Goal: Transaction & Acquisition: Purchase product/service

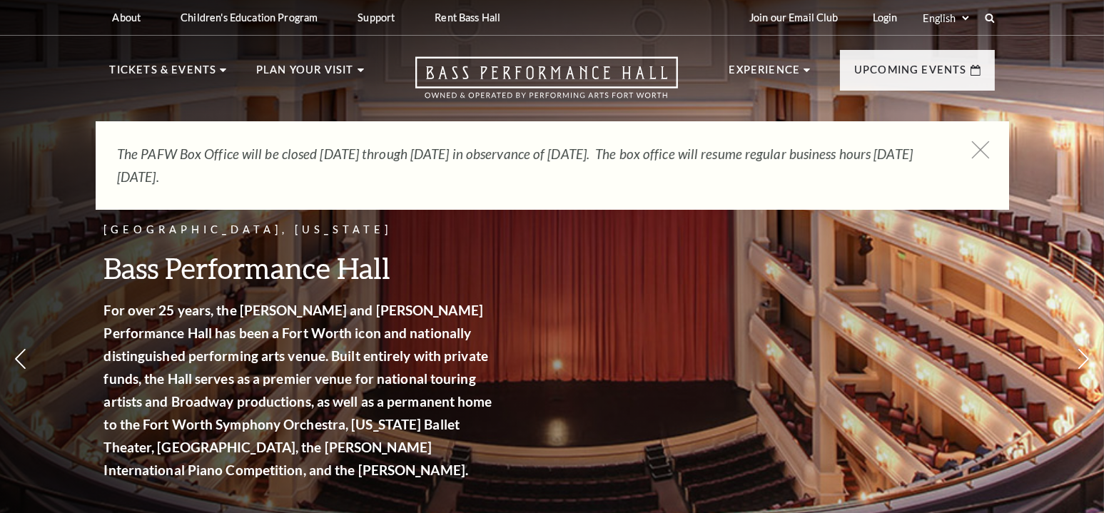
click at [976, 152] on icon at bounding box center [980, 150] width 18 height 18
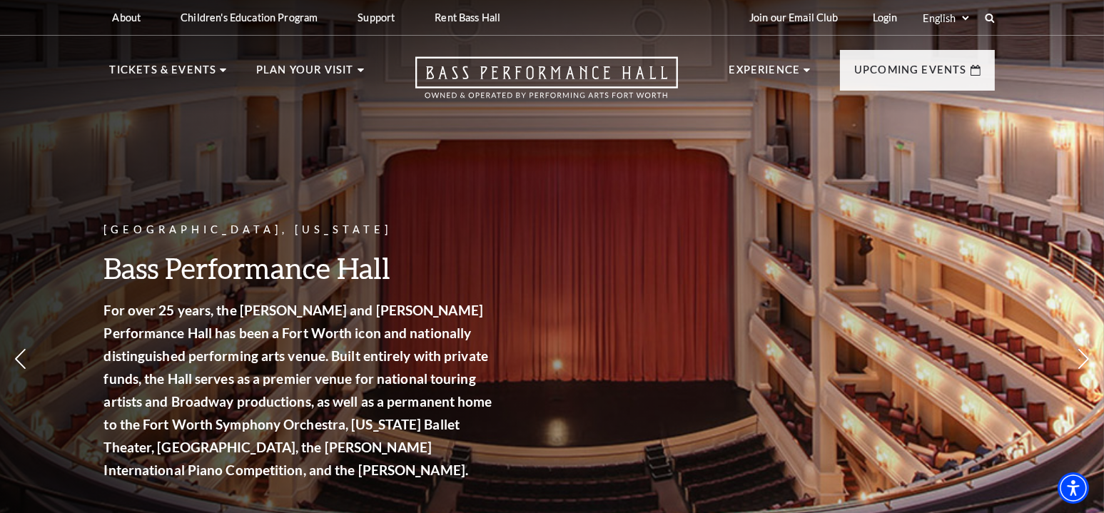
click at [46, 251] on div "Fort Worth, Texas Bass Performance Hall For over 25 years, the Nancy Lee and Pe…" at bounding box center [552, 313] width 1104 height 644
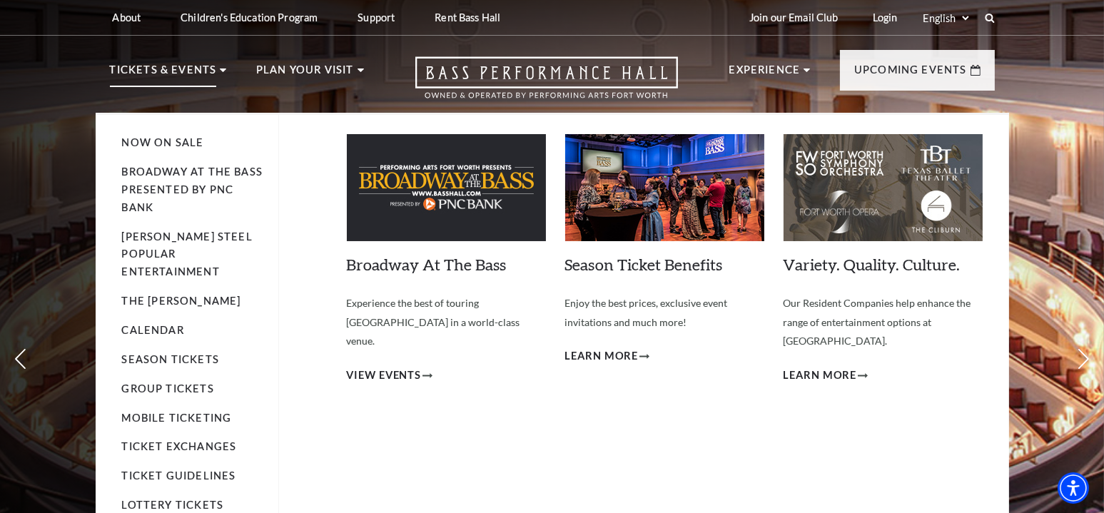
click at [178, 180] on li "Broadway At The Bass presented by PNC Bank" at bounding box center [193, 190] width 142 height 54
click at [153, 170] on link "Broadway At The Bass presented by PNC Bank" at bounding box center [192, 190] width 141 height 48
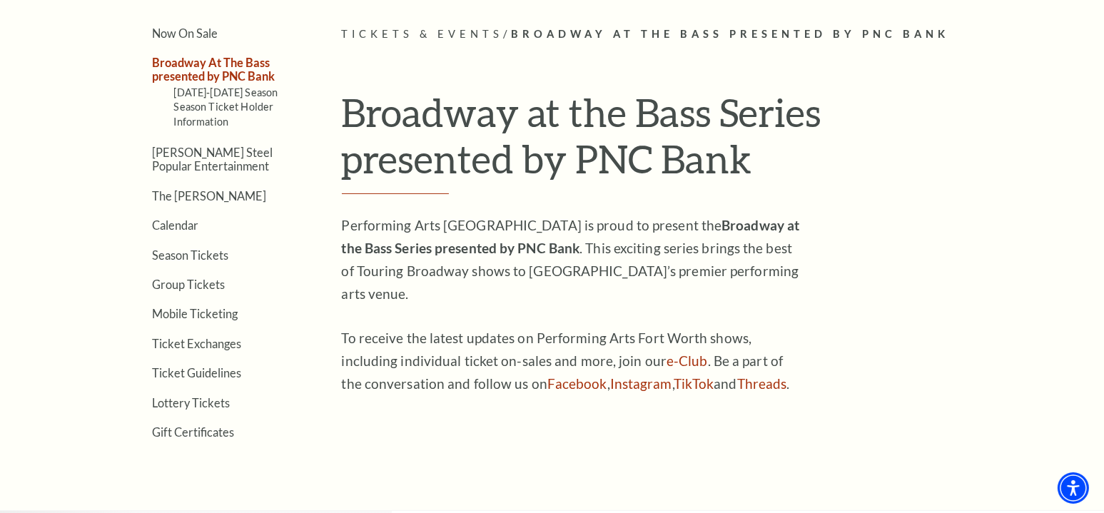
scroll to position [357, 0]
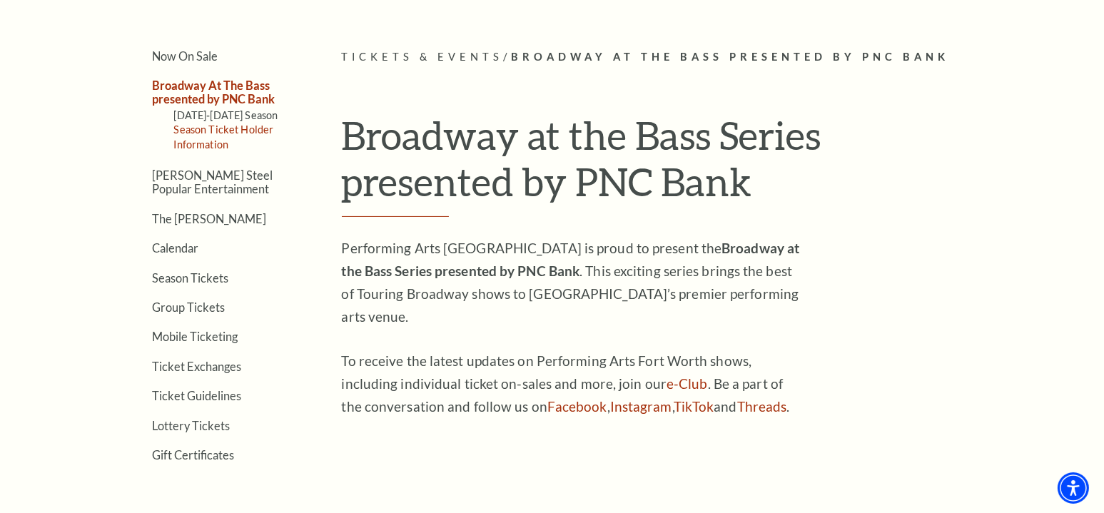
click at [237, 126] on link "Season Ticket Holder Information" at bounding box center [224, 136] width 100 height 26
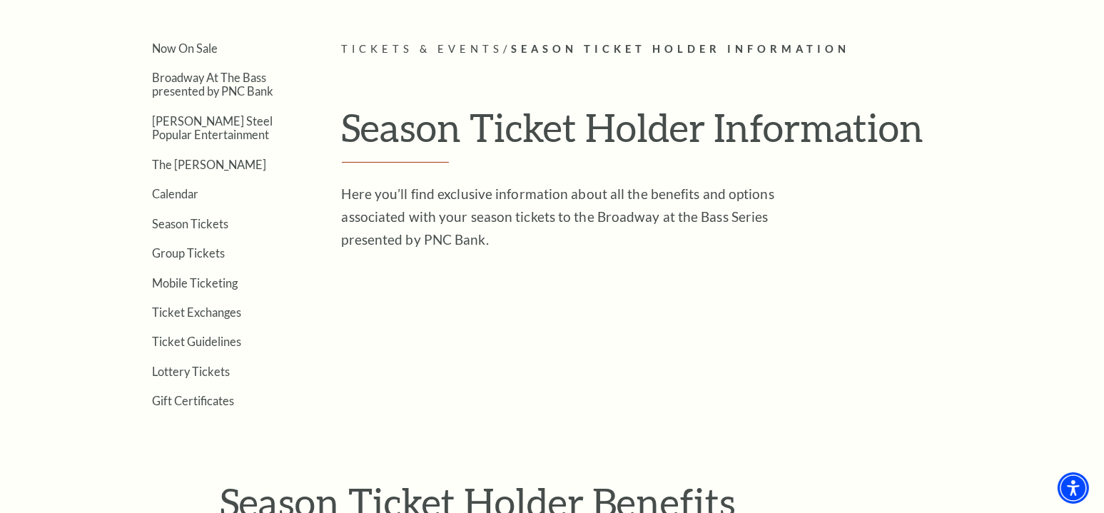
scroll to position [357, 0]
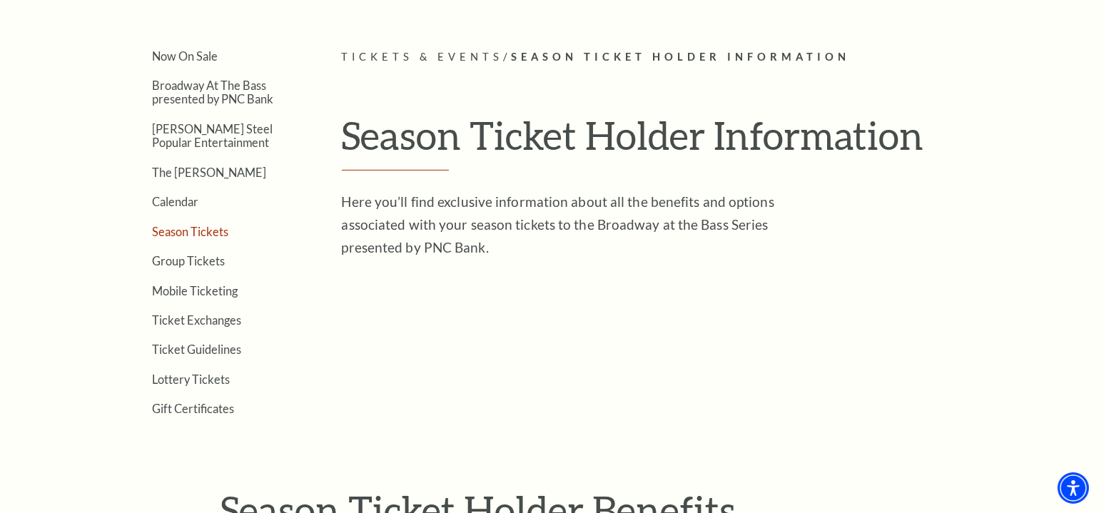
click at [171, 233] on link "Season Tickets" at bounding box center [191, 232] width 76 height 14
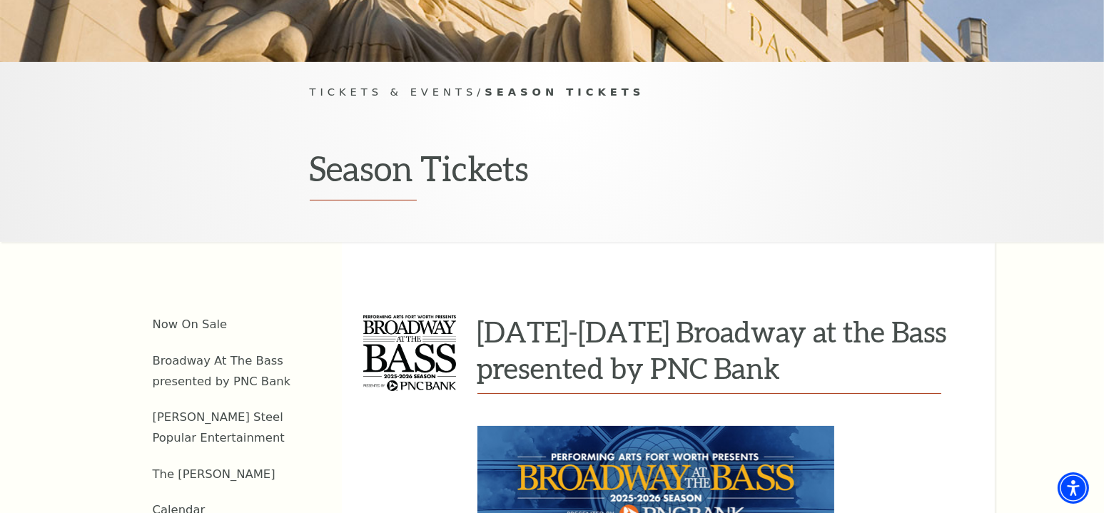
scroll to position [428, 0]
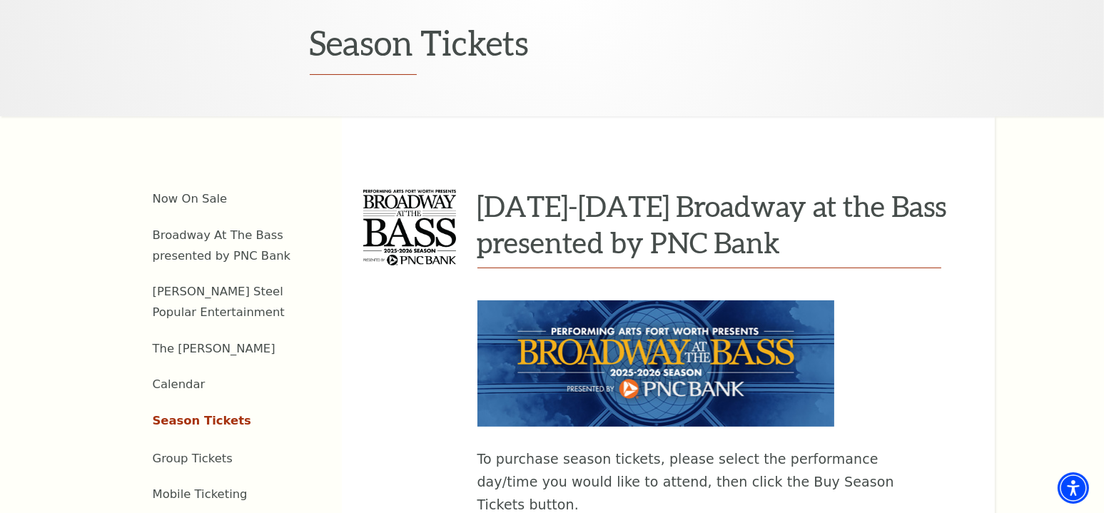
click at [721, 358] on img at bounding box center [655, 363] width 357 height 126
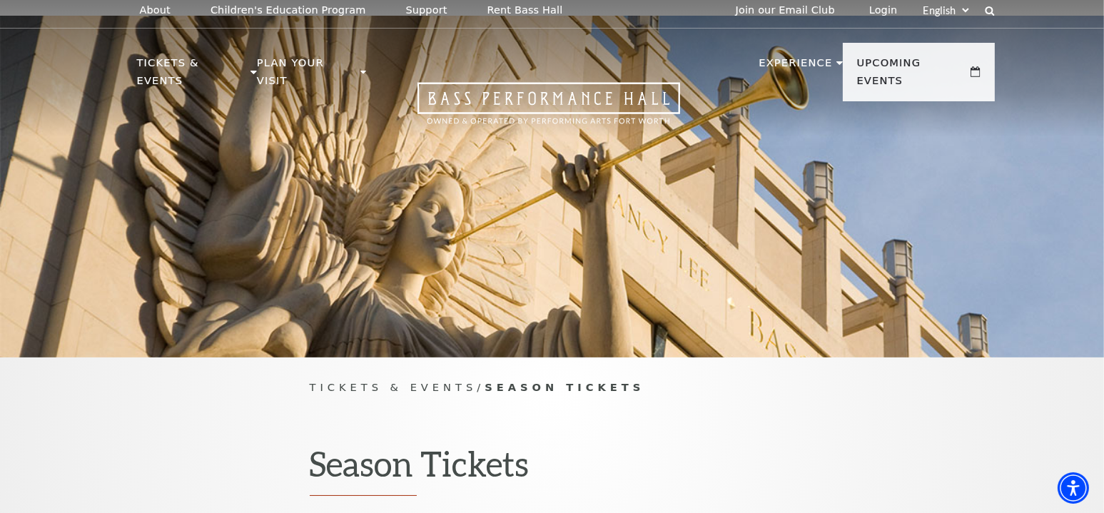
scroll to position [0, 0]
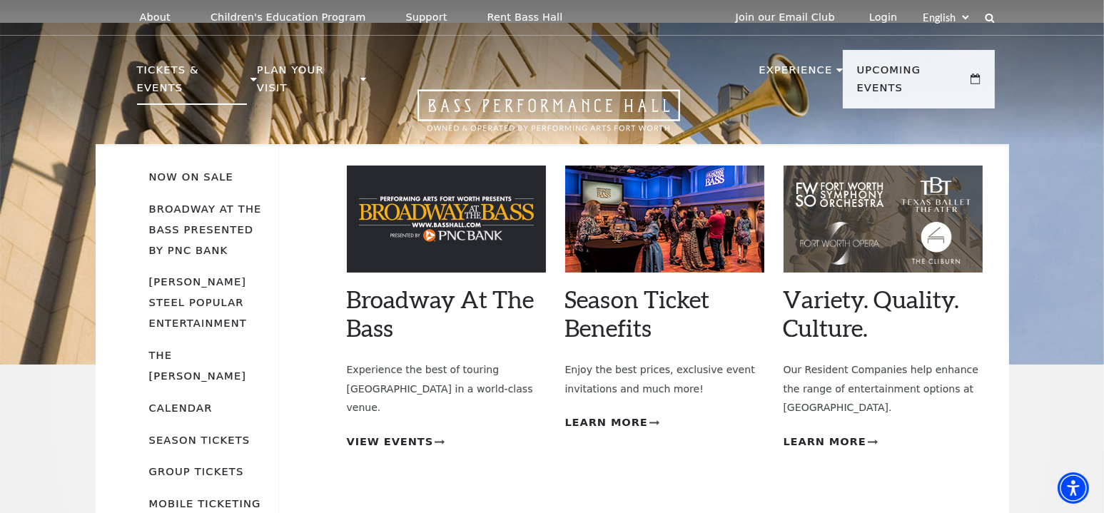
click at [167, 65] on p "Tickets & Events" at bounding box center [192, 83] width 111 height 44
click at [189, 171] on link "Now On Sale" at bounding box center [191, 177] width 84 height 12
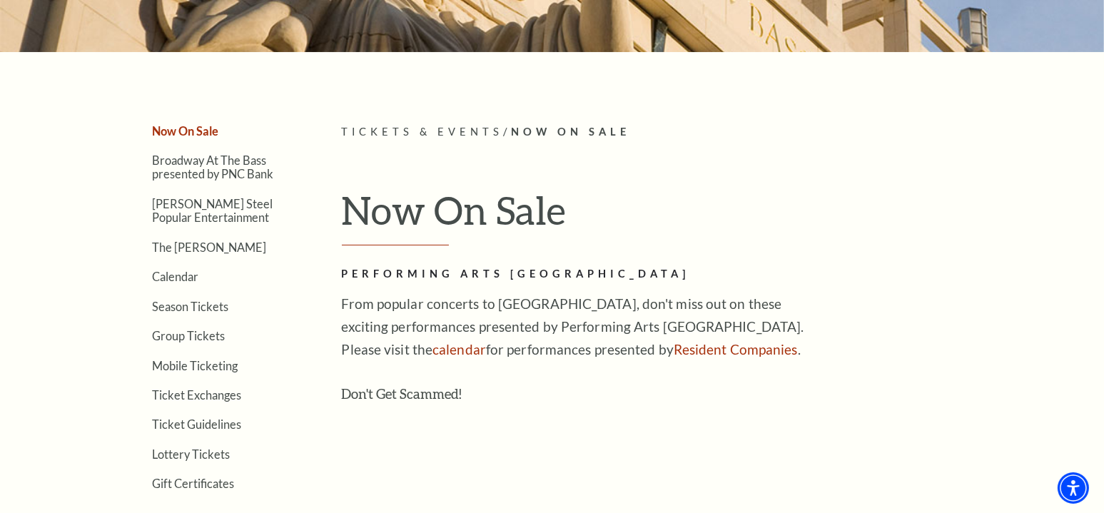
scroll to position [143, 0]
